Goal: Use online tool/utility: Utilize a website feature to perform a specific function

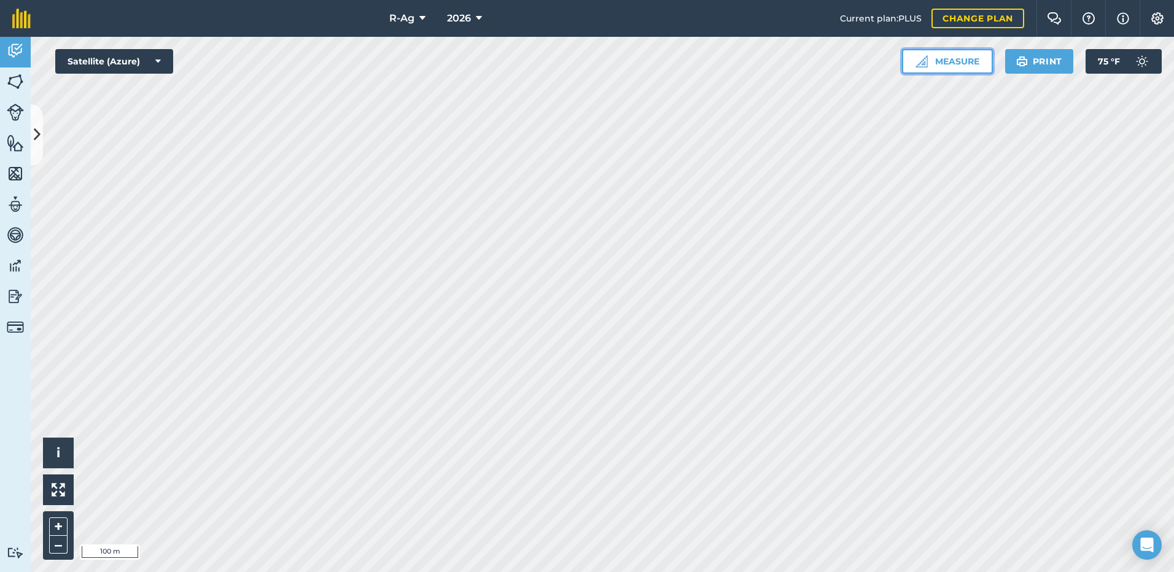
click at [959, 63] on button "Measure" at bounding box center [947, 61] width 91 height 25
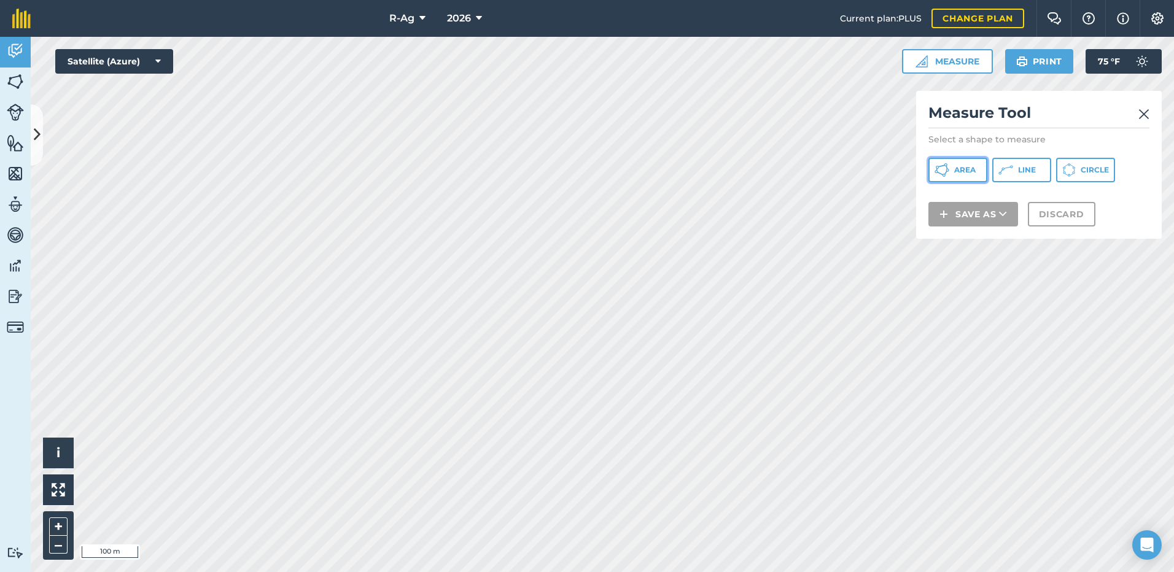
click at [963, 167] on span "Area" at bounding box center [964, 170] width 21 height 10
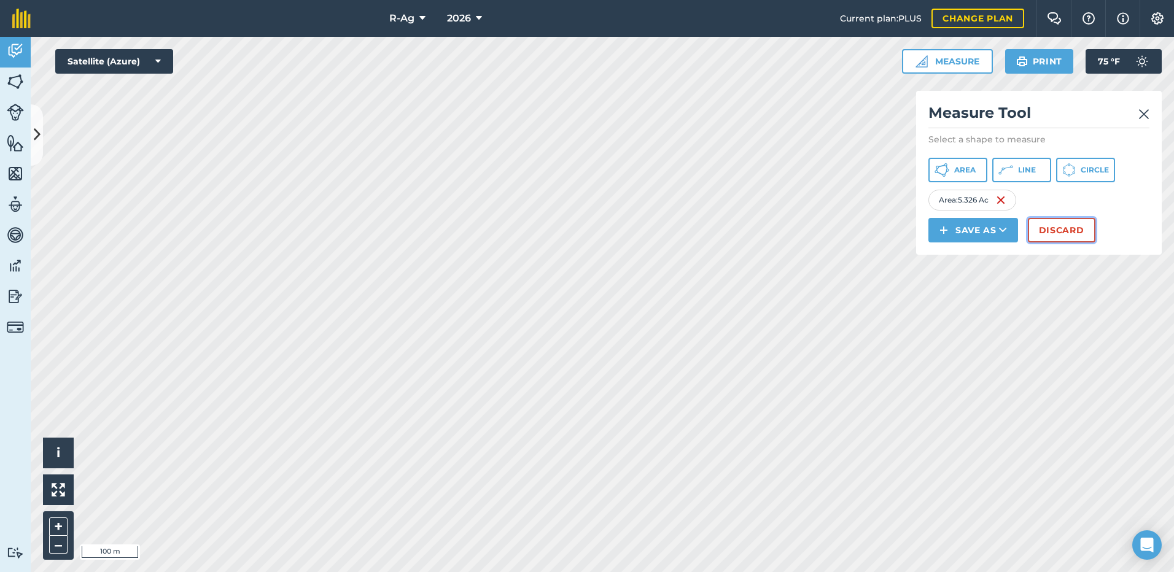
click at [1063, 230] on button "Discard" at bounding box center [1062, 230] width 68 height 25
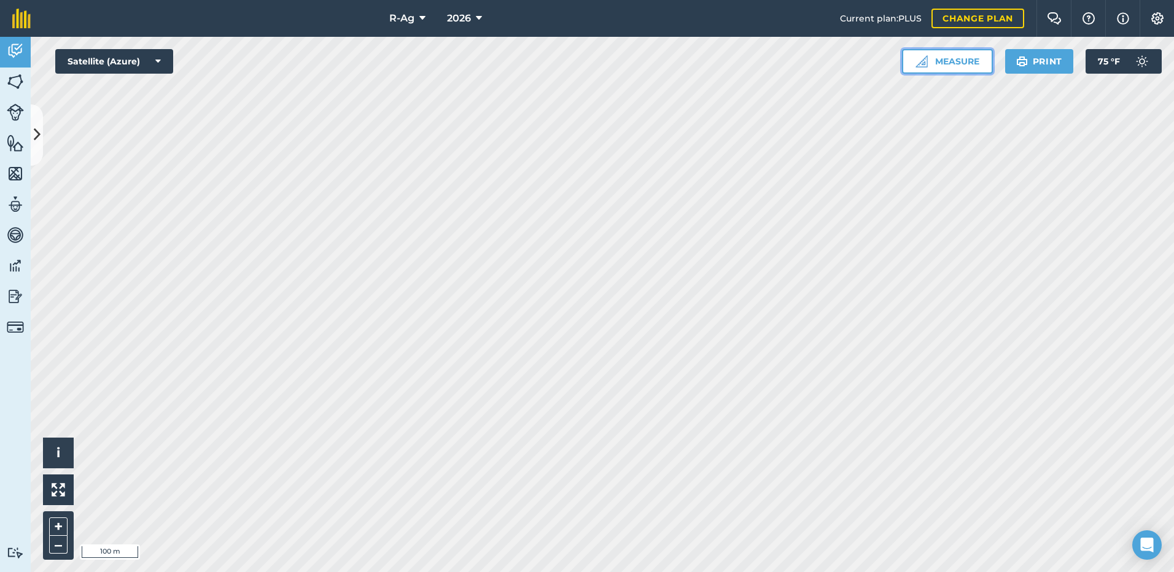
click at [935, 61] on button "Measure" at bounding box center [947, 61] width 91 height 25
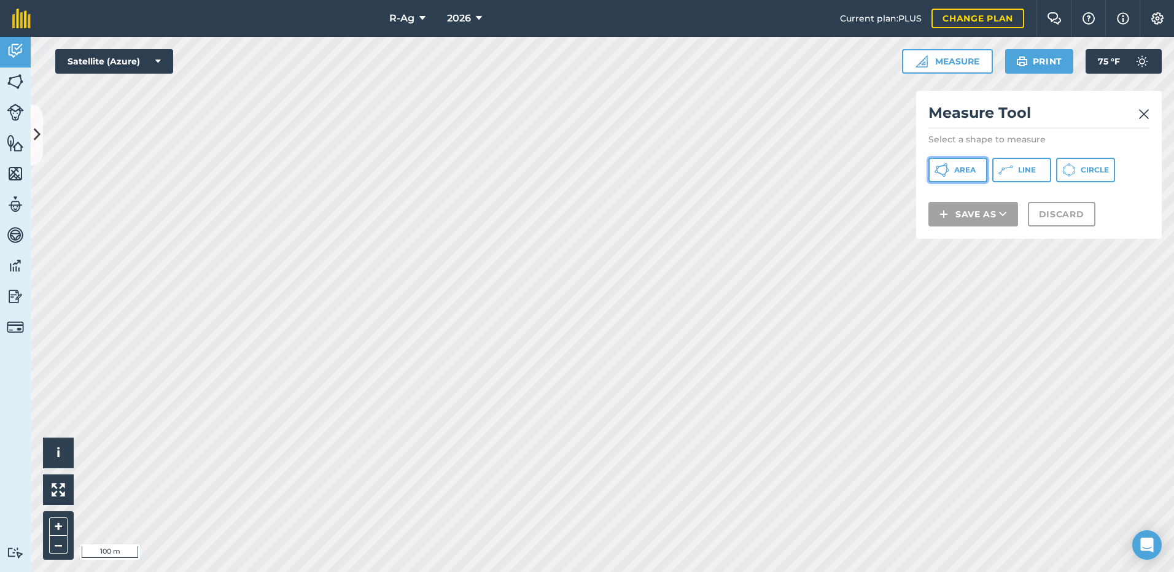
click at [960, 169] on span "Area" at bounding box center [964, 170] width 21 height 10
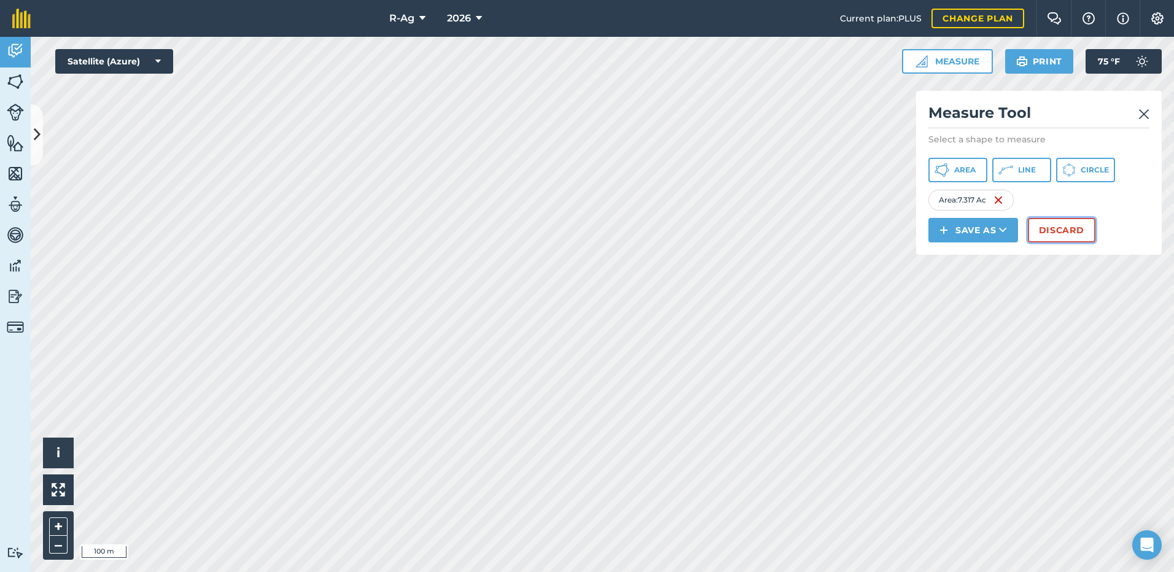
click at [1064, 230] on button "Discard" at bounding box center [1062, 230] width 68 height 25
